Goal: Information Seeking & Learning: Learn about a topic

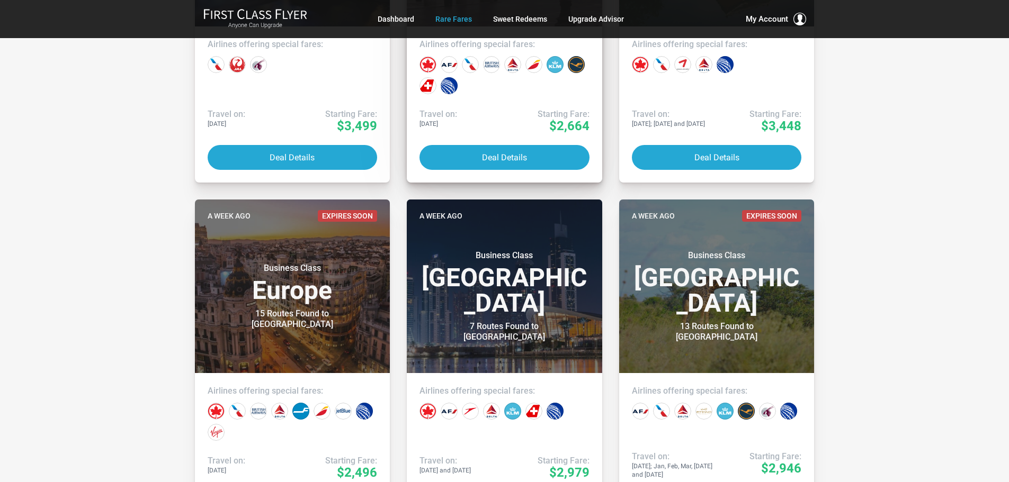
scroll to position [477, 0]
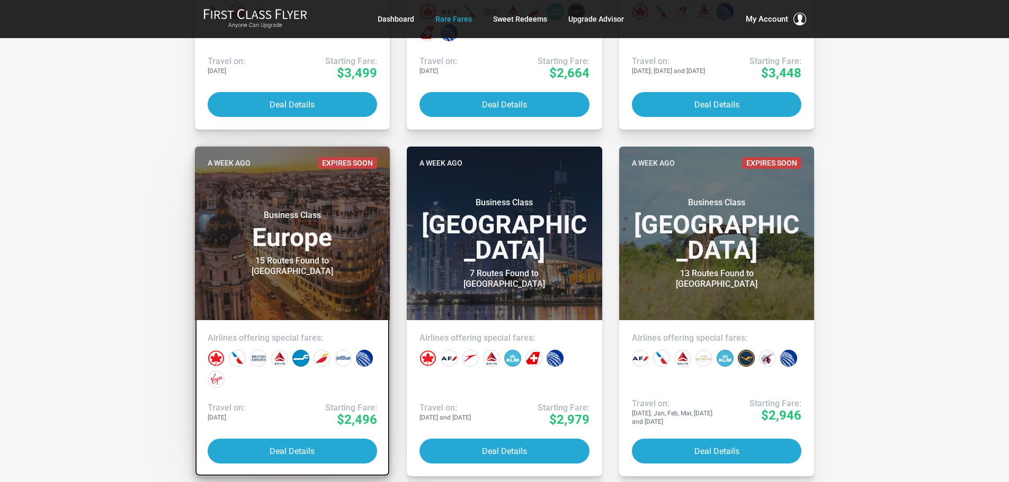
click at [265, 334] on h4 "Airlines offering special fares:" at bounding box center [293, 338] width 170 height 11
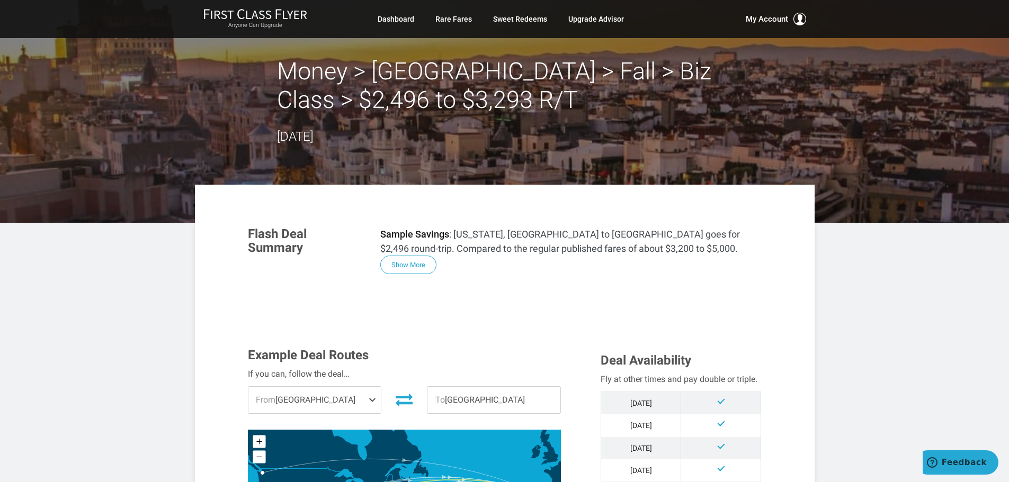
click at [358, 399] on span "From [GEOGRAPHIC_DATA]" at bounding box center [314, 400] width 133 height 26
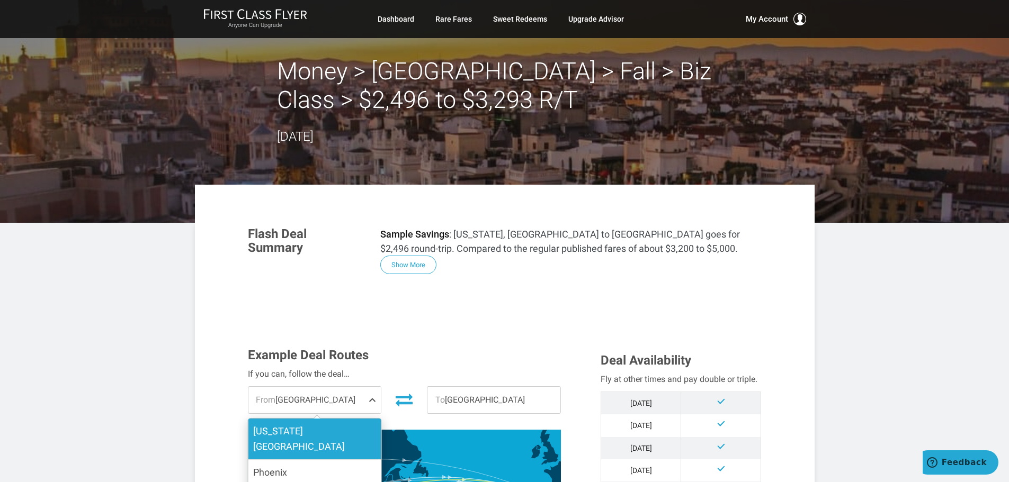
click at [347, 425] on label "[US_STATE][GEOGRAPHIC_DATA]" at bounding box center [314, 439] width 133 height 41
click at [0, 0] on input "[US_STATE][GEOGRAPHIC_DATA]" at bounding box center [0, 0] width 0 height 0
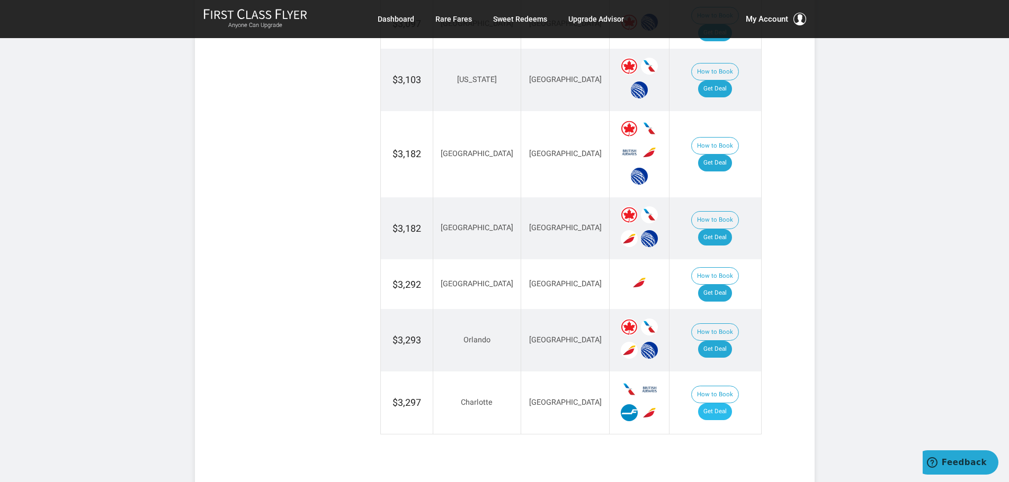
scroll to position [1006, 0]
